Goal: Information Seeking & Learning: Learn about a topic

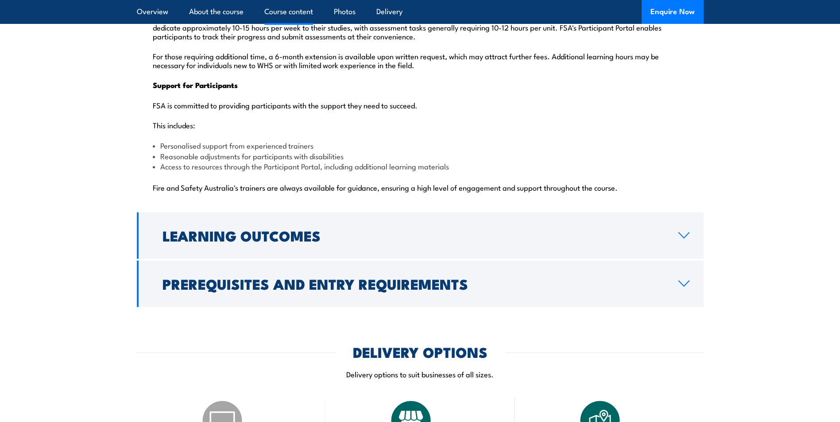
scroll to position [2213, 0]
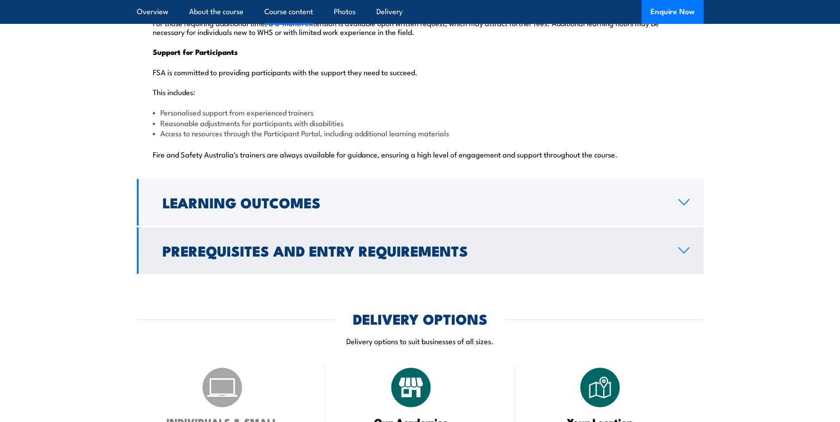
click at [682, 227] on link "Prerequisites and Entry Requirements" at bounding box center [420, 250] width 566 height 46
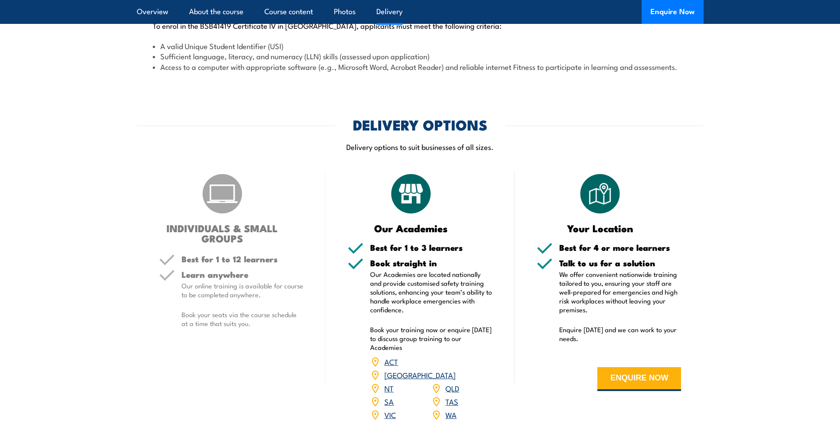
scroll to position [1105, 0]
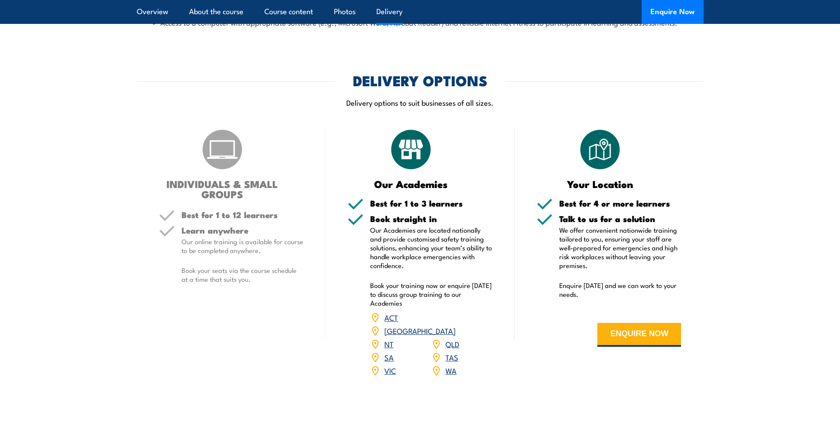
click at [449, 352] on link "TAS" at bounding box center [451, 357] width 13 height 11
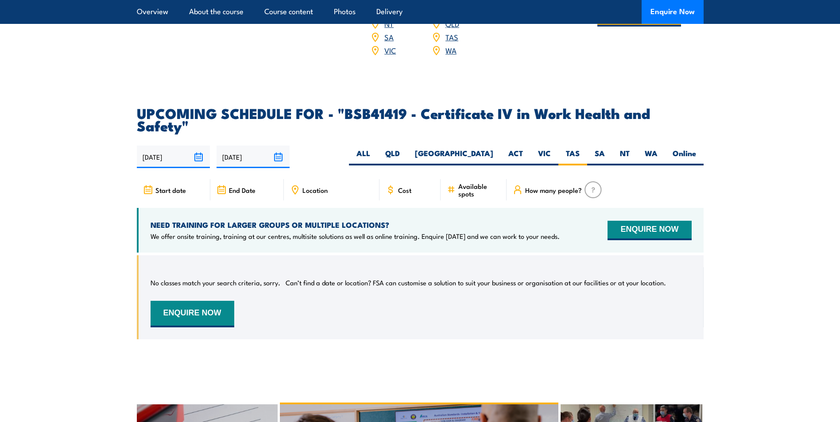
scroll to position [2755, 0]
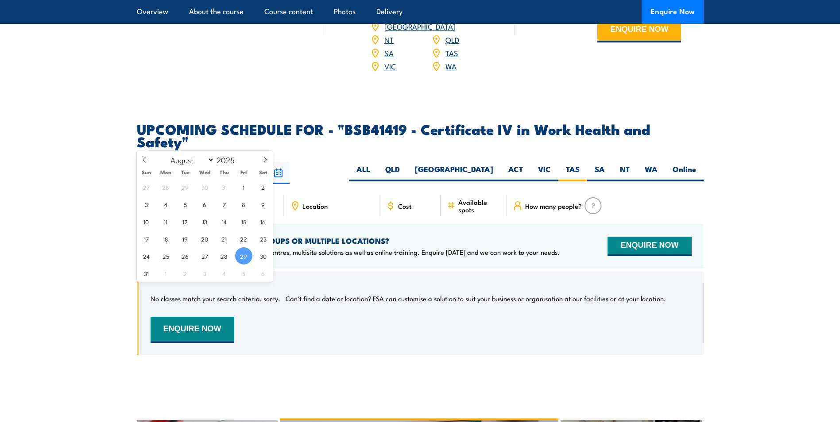
click at [176, 162] on input "[DATE]" at bounding box center [173, 173] width 73 height 23
click at [82, 202] on section "UPCOMING SCHEDULE FOR - "BSB41419 - Certificate IV in Work Health and Safety" 2…" at bounding box center [420, 246] width 840 height 246
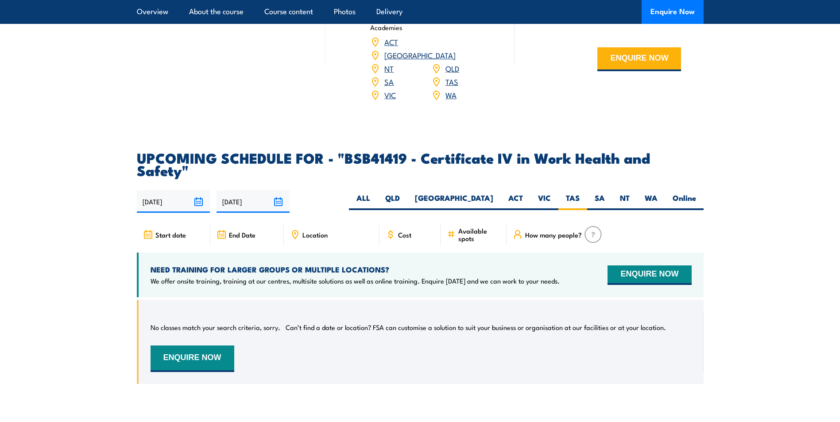
scroll to position [2711, 0]
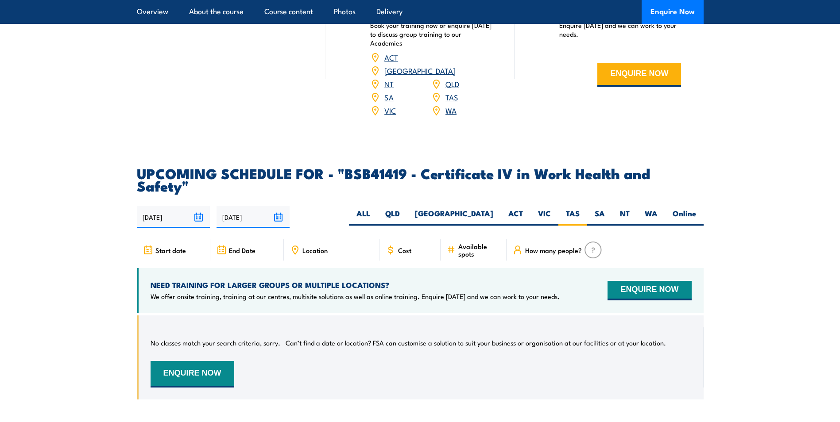
click at [279, 206] on input "25/02/2026" at bounding box center [252, 217] width 73 height 23
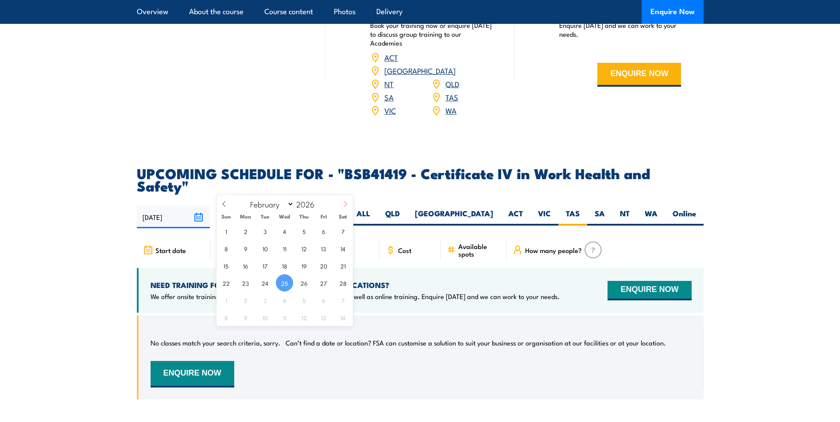
click at [346, 206] on icon at bounding box center [345, 204] width 6 height 6
select select "4"
click at [342, 297] on span "30" at bounding box center [342, 300] width 17 height 17
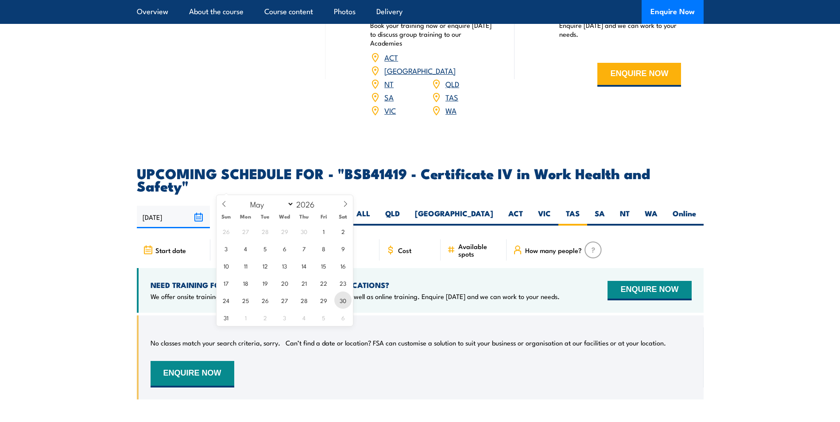
type input "30/05/2026"
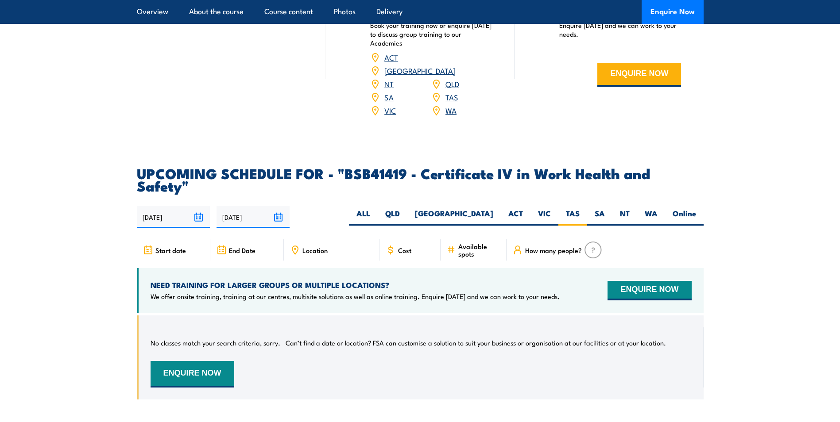
scroll to position [2749, 0]
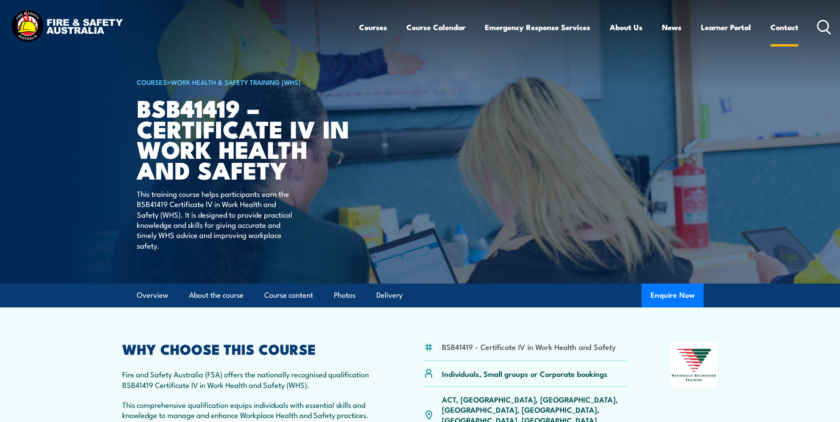
click at [775, 27] on link "Contact" at bounding box center [784, 26] width 28 height 23
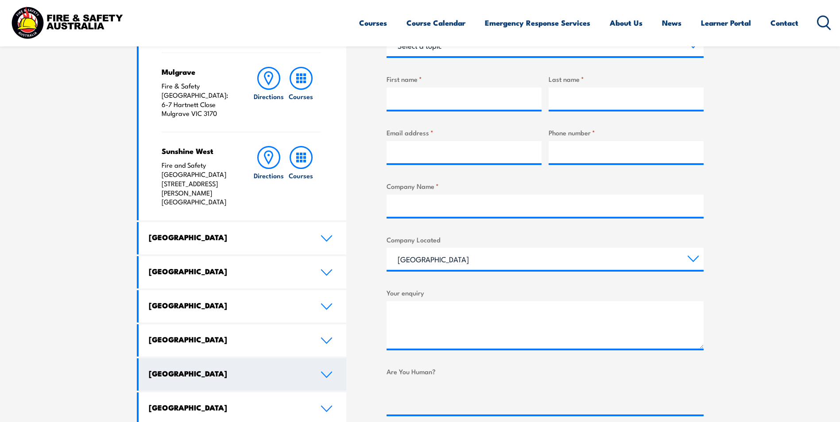
scroll to position [398, 0]
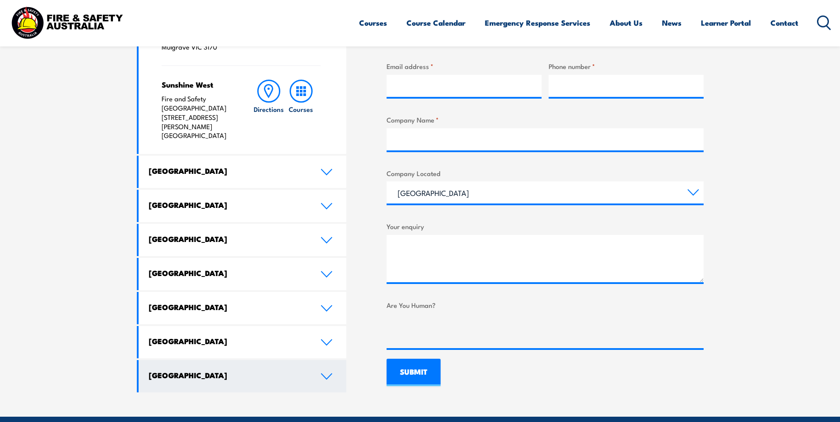
click at [324, 360] on link "[GEOGRAPHIC_DATA]" at bounding box center [243, 376] width 208 height 32
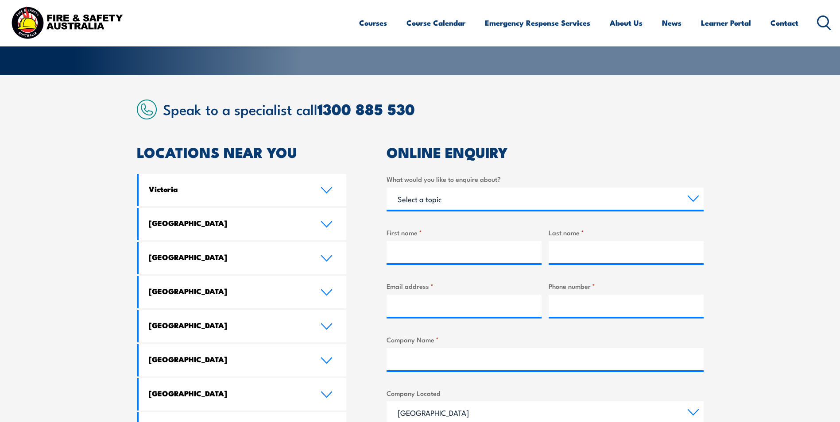
scroll to position [44, 0]
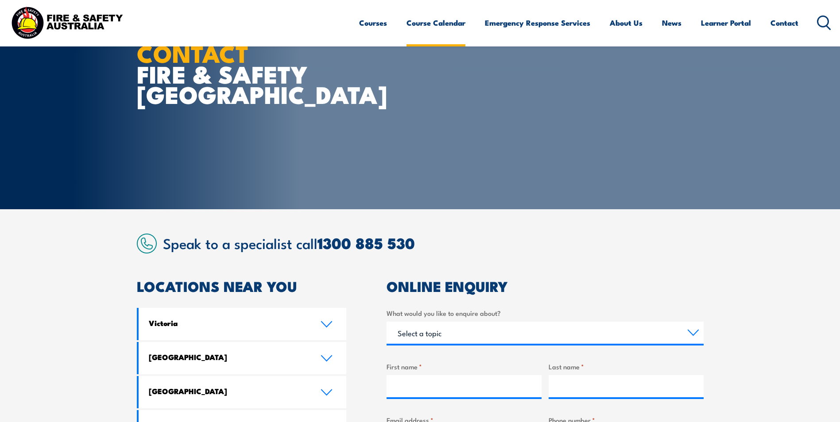
click at [416, 23] on link "Course Calendar" at bounding box center [435, 22] width 59 height 23
click at [417, 22] on link "Course Calendar" at bounding box center [435, 22] width 59 height 23
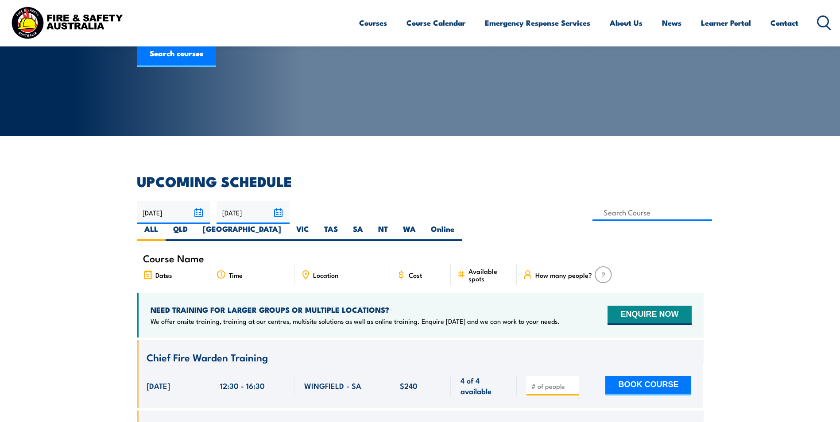
scroll to position [133, 0]
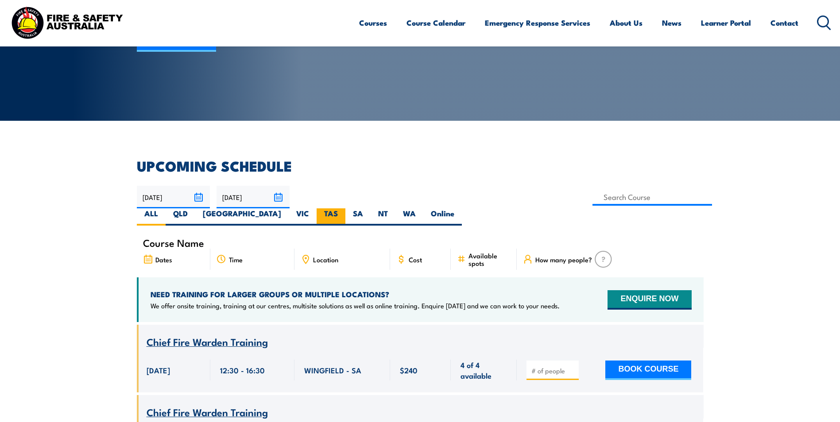
click at [345, 208] on label "TAS" at bounding box center [330, 216] width 29 height 17
click at [343, 208] on input "TAS" at bounding box center [341, 211] width 6 height 6
radio input "true"
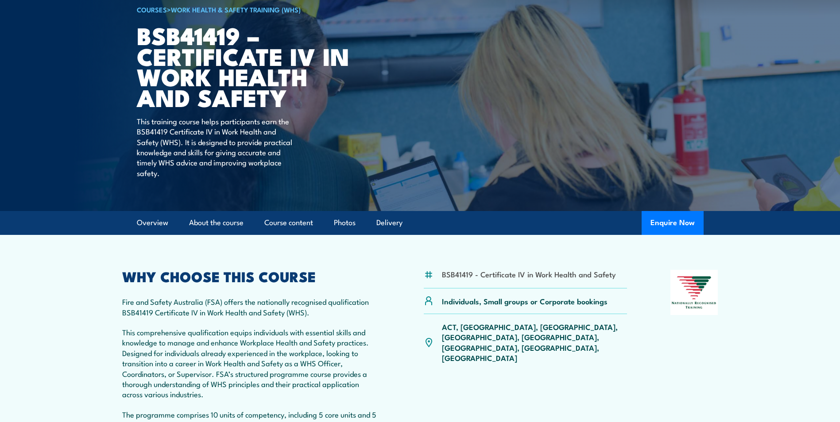
scroll to position [89, 0]
